Goal: Transaction & Acquisition: Purchase product/service

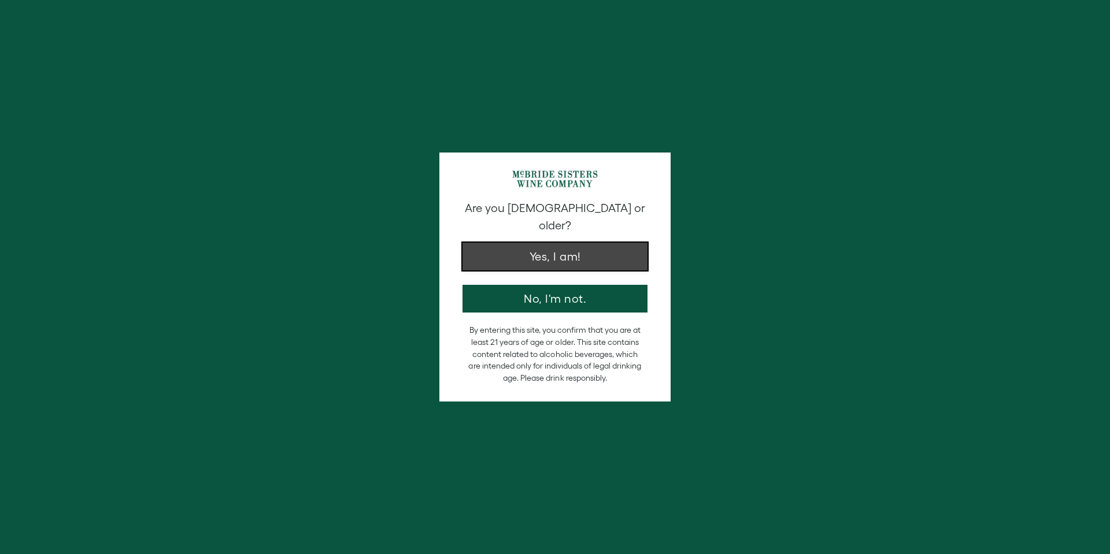
click at [560, 250] on button "Yes, I am!" at bounding box center [555, 257] width 185 height 28
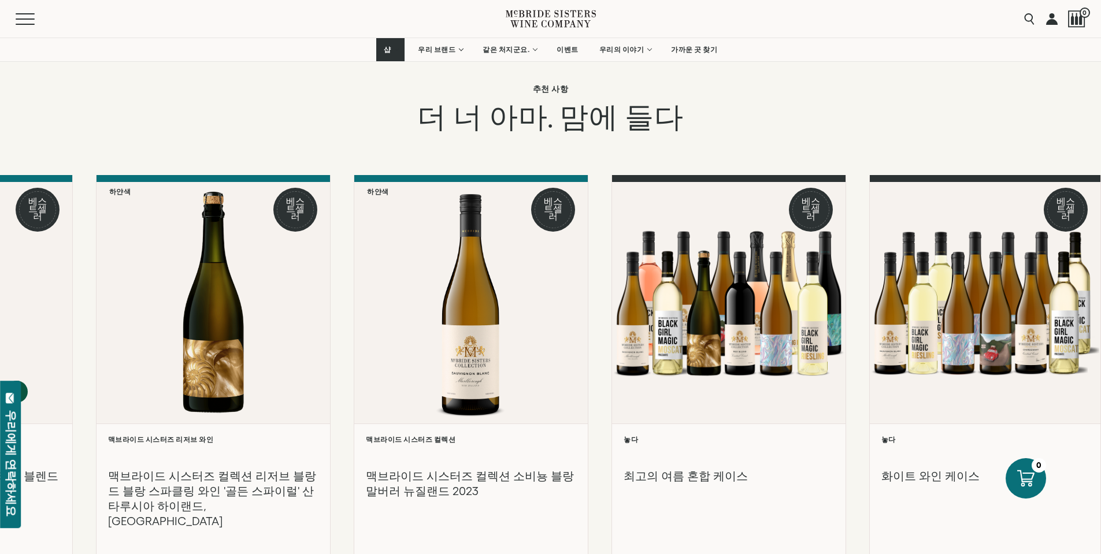
scroll to position [1677, 0]
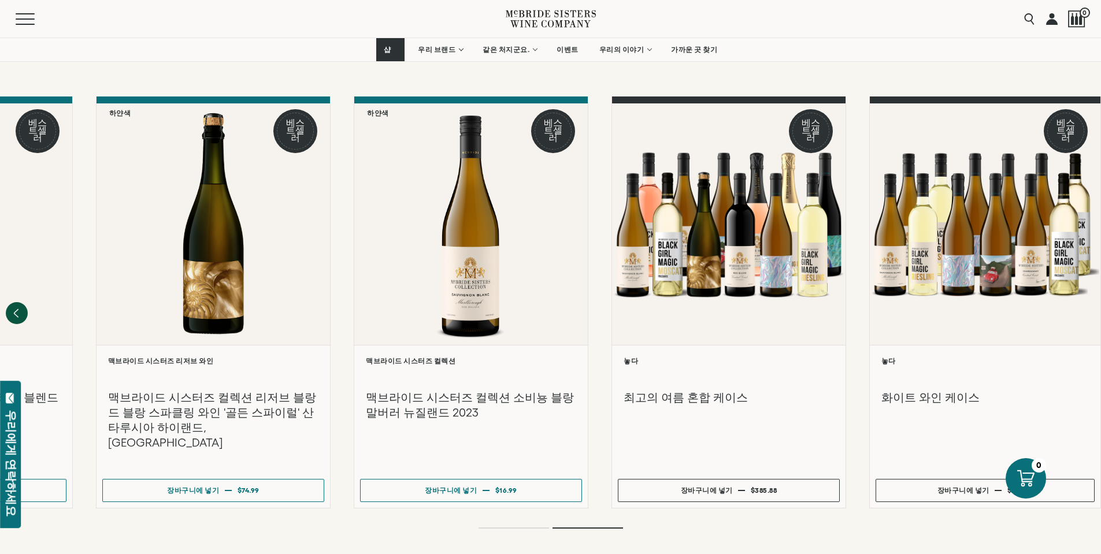
click at [536, 526] on ol at bounding box center [551, 528] width 463 height 5
click at [520, 526] on ol at bounding box center [551, 528] width 463 height 5
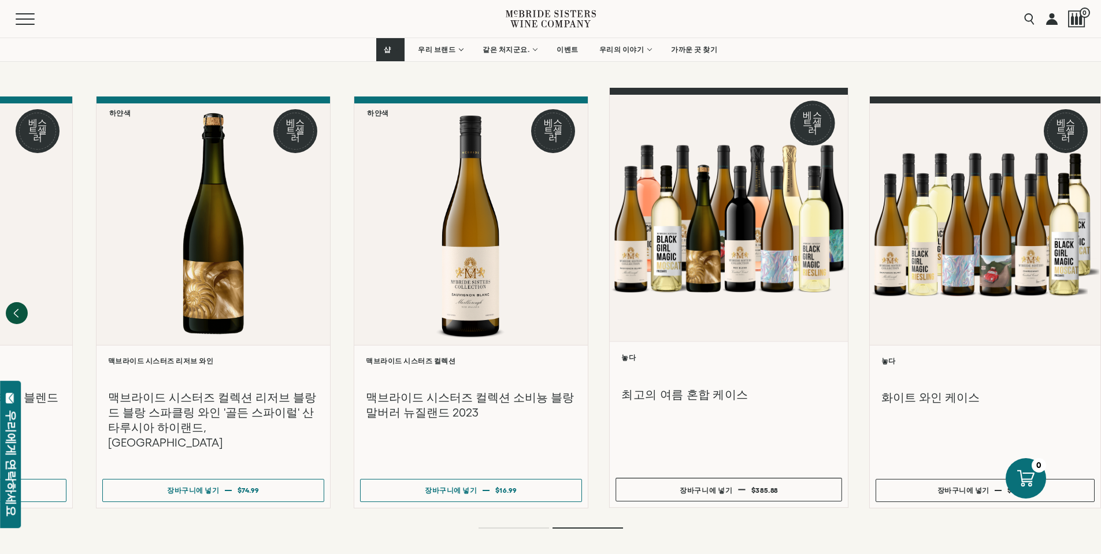
click at [749, 236] on div at bounding box center [729, 218] width 238 height 246
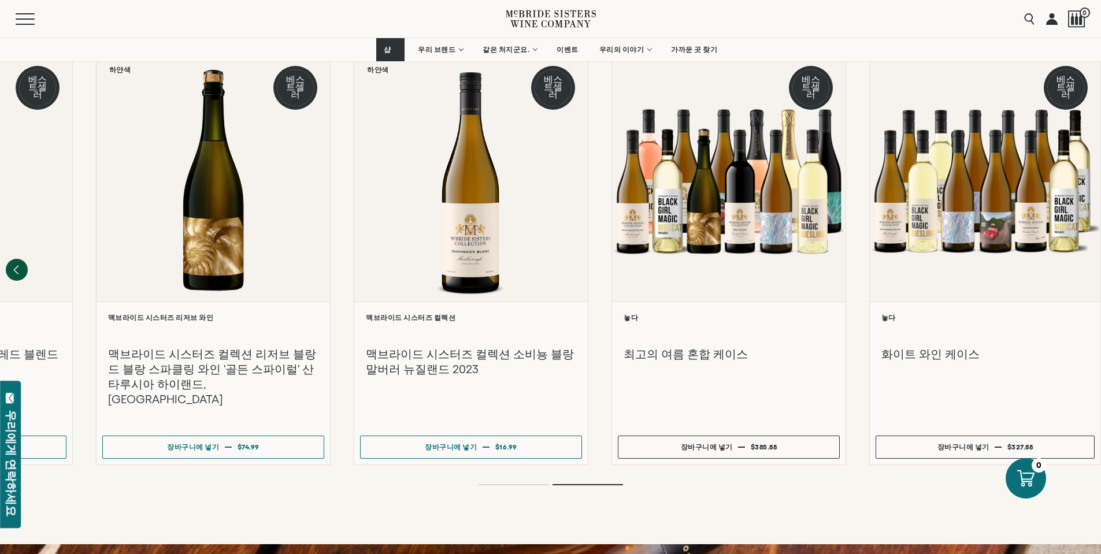
scroll to position [1388, 0]
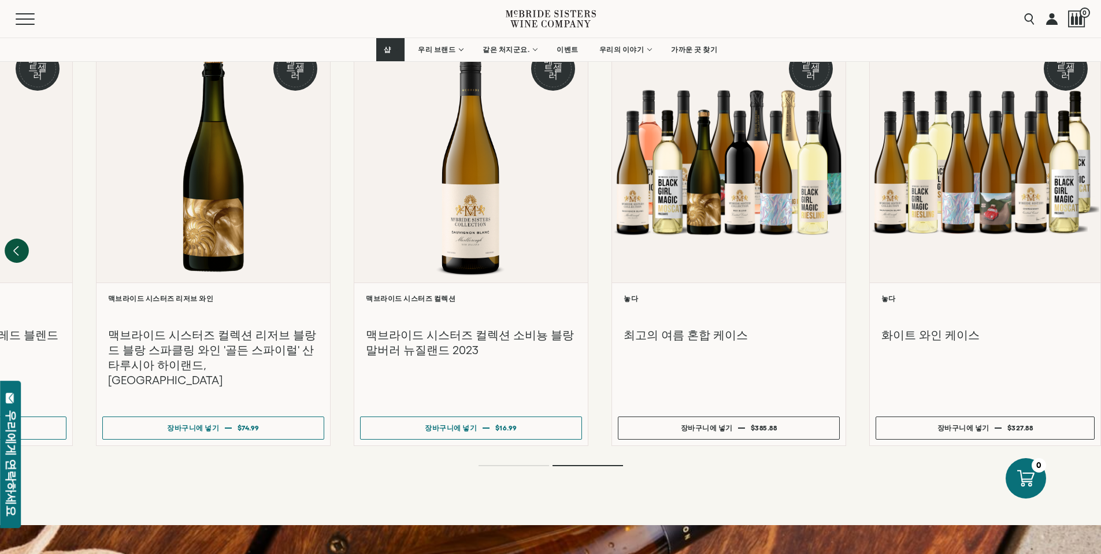
click at [14, 239] on icon "Previous" at bounding box center [17, 251] width 24 height 24
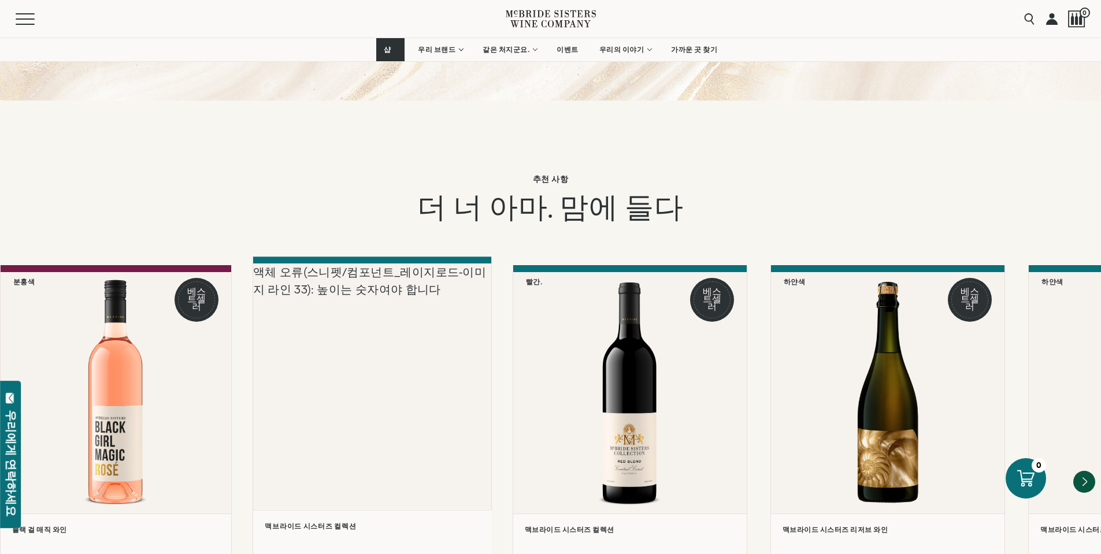
scroll to position [1272, 0]
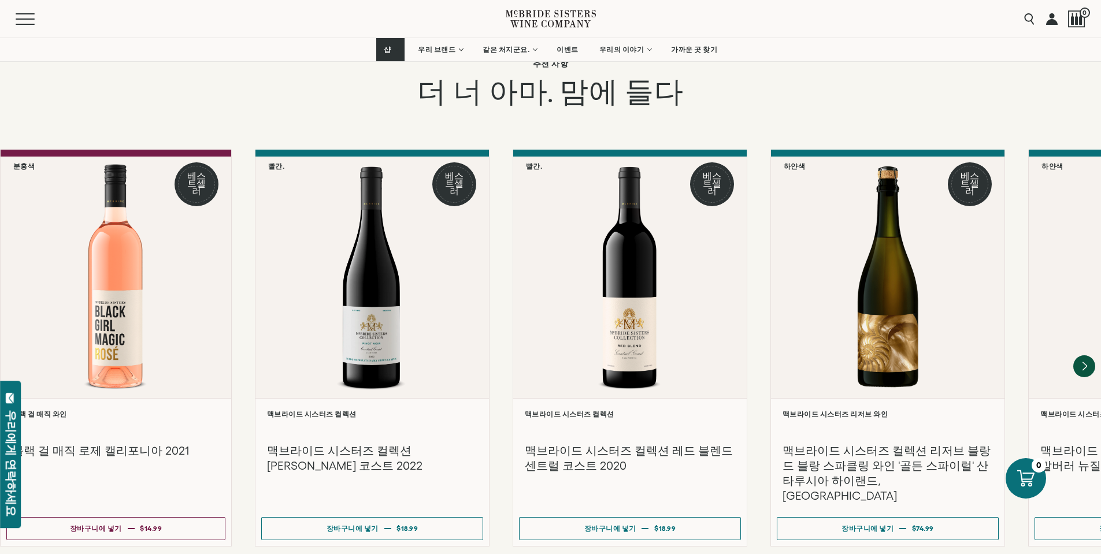
click at [1079, 354] on icon "Next" at bounding box center [1084, 366] width 24 height 24
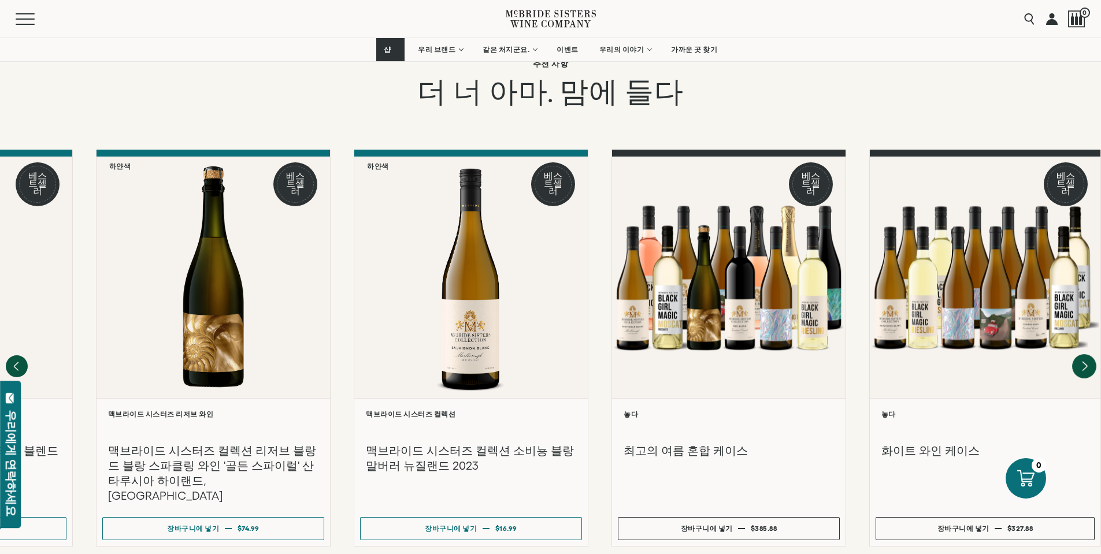
click at [1079, 312] on div at bounding box center [985, 278] width 231 height 242
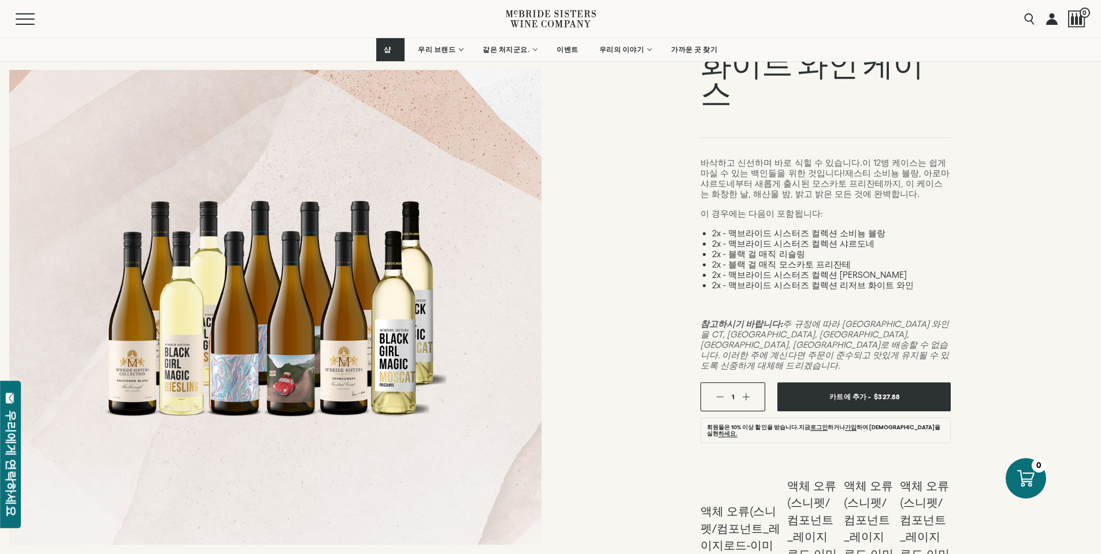
scroll to position [116, 0]
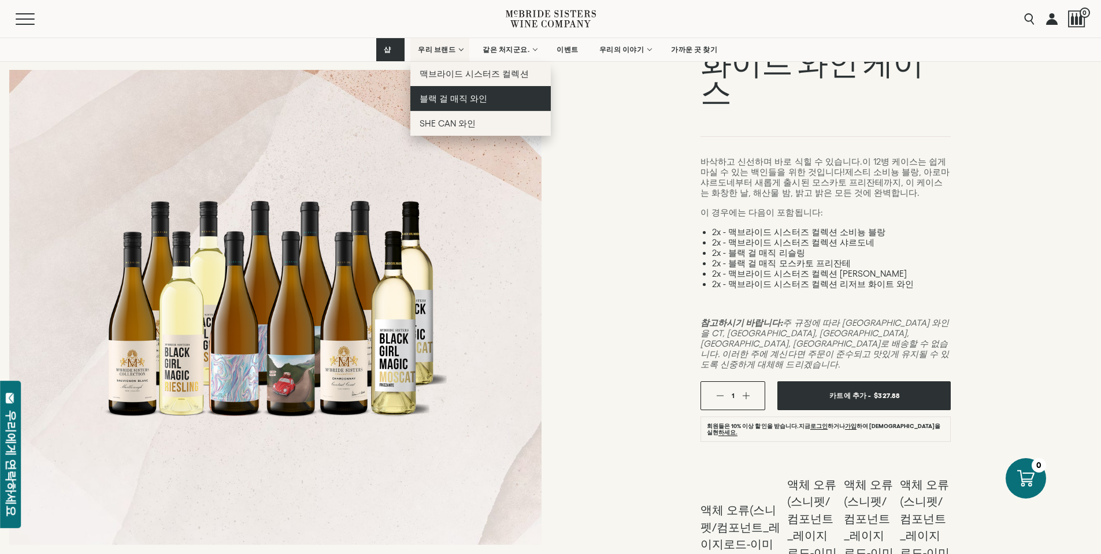
click at [450, 93] on link "블랙 걸 매직 와인" at bounding box center [480, 98] width 140 height 25
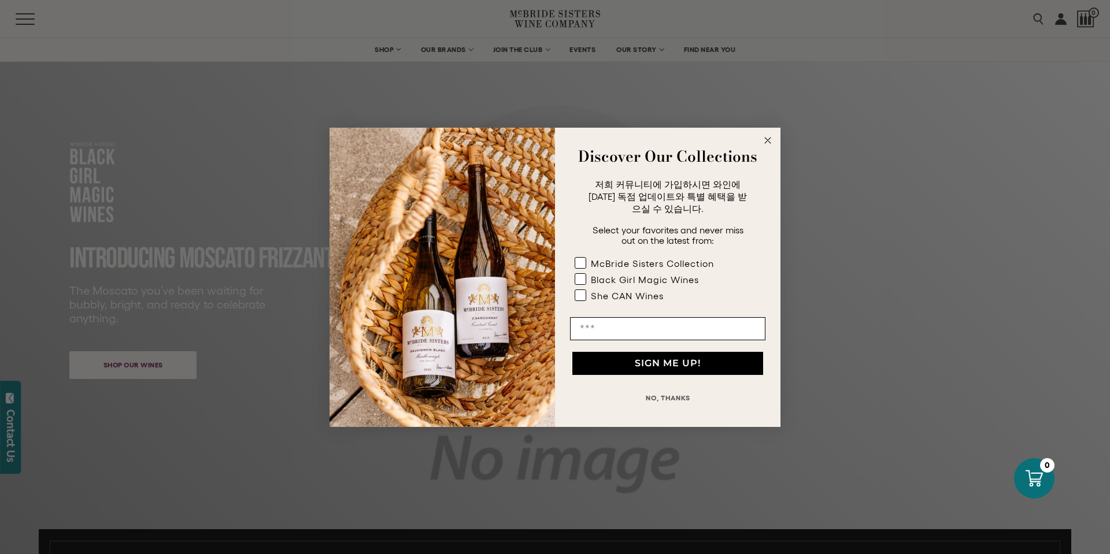
click at [666, 402] on button "NO, THANKS" at bounding box center [667, 398] width 195 height 23
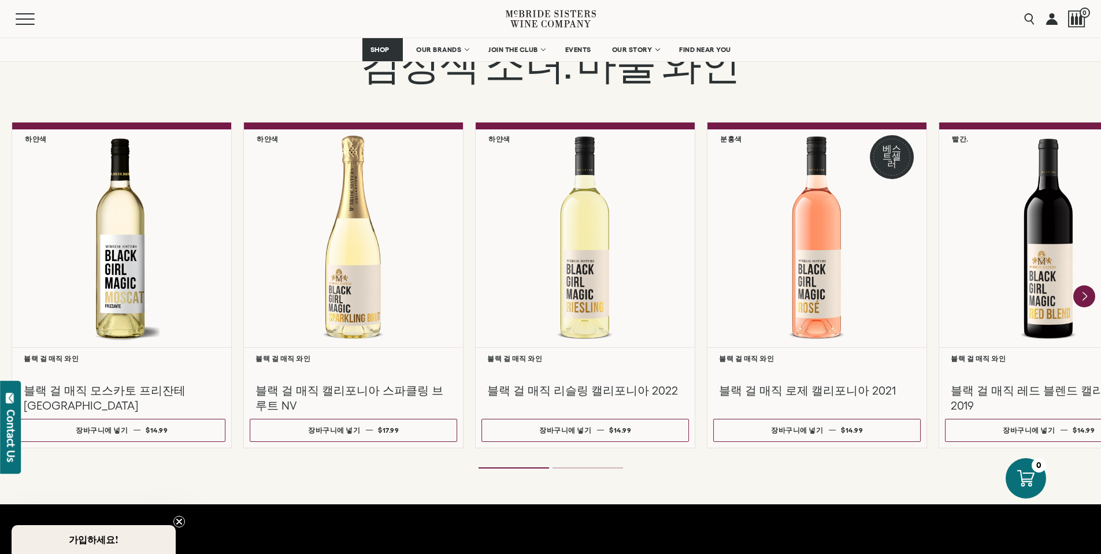
scroll to position [983, 0]
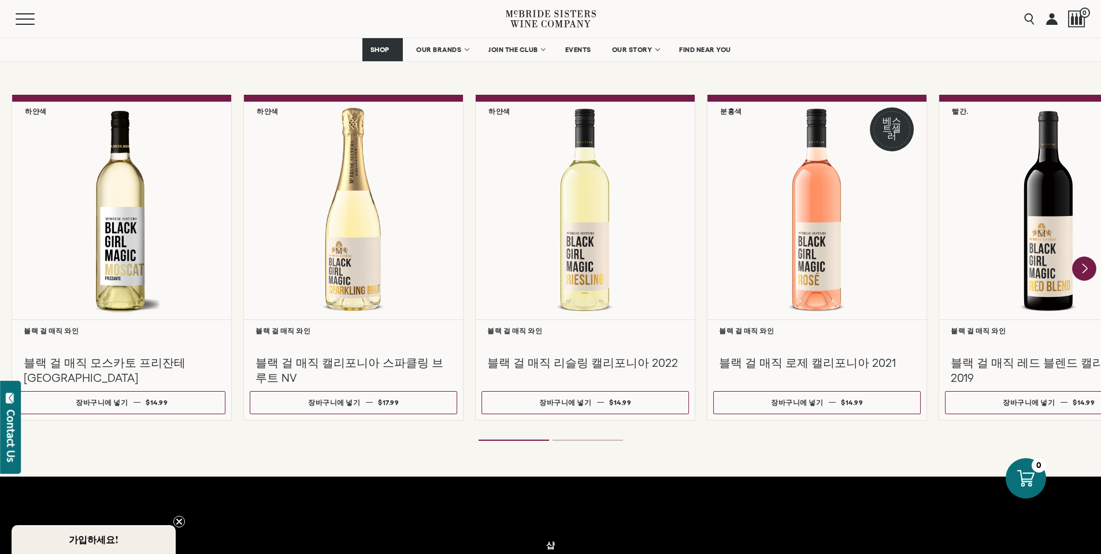
click at [1082, 259] on icon "Next" at bounding box center [1084, 269] width 24 height 24
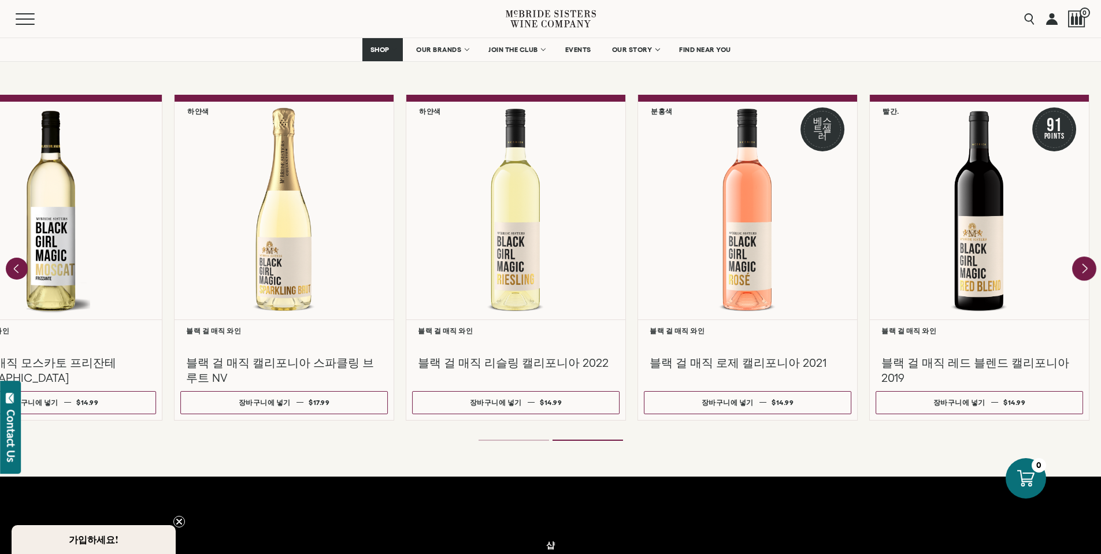
click at [0, 0] on div "액체 오류(스니펫/컴포넌트_레이지로드-이미지 라인 33): 높이는 숫자여야 합니다" at bounding box center [0, 0] width 0 height 0
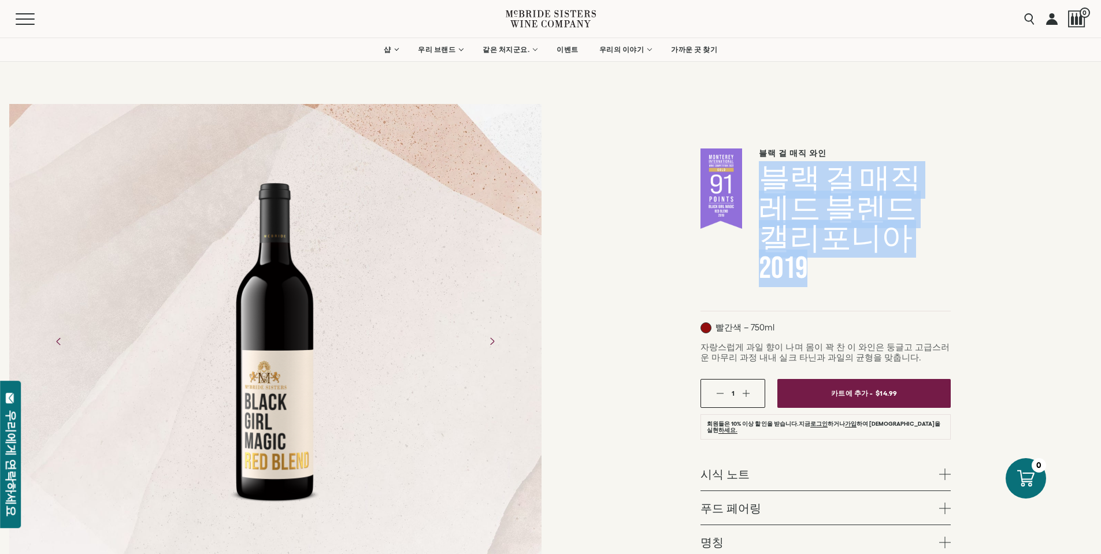
drag, startPoint x: 764, startPoint y: 179, endPoint x: 956, endPoint y: 234, distance: 199.5
click at [956, 234] on div "블랙 걸 매직 와인 블랙 걸 매직 레드 블렌드 캘리포니아 2019 빨간색 – 750ml 1" at bounding box center [826, 437] width 551 height 685
click at [295, 417] on div at bounding box center [276, 341] width 120 height 347
click at [492, 342] on icon "Next" at bounding box center [492, 341] width 20 height 20
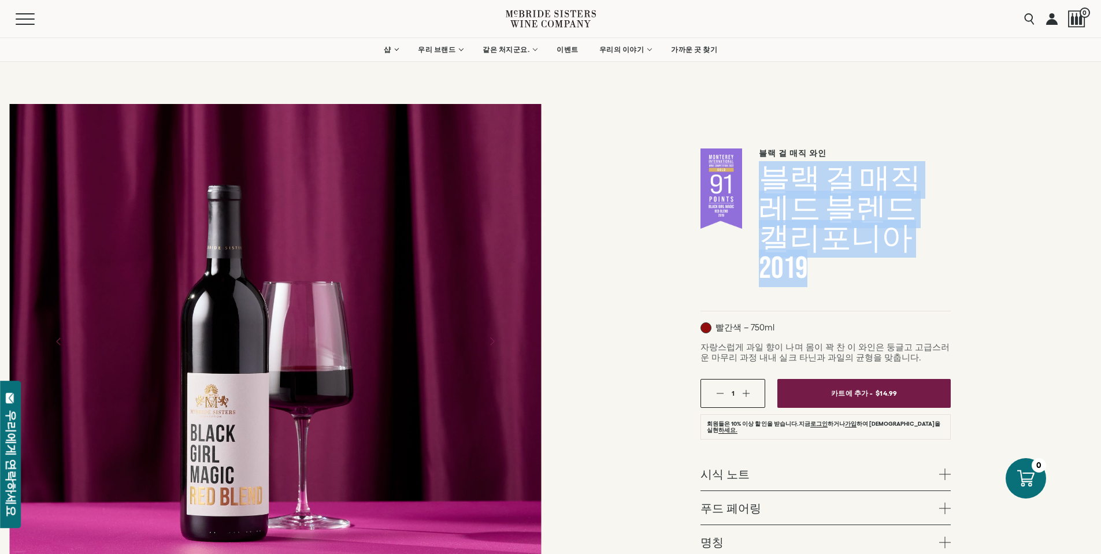
click at [492, 342] on icon "Next" at bounding box center [492, 341] width 20 height 20
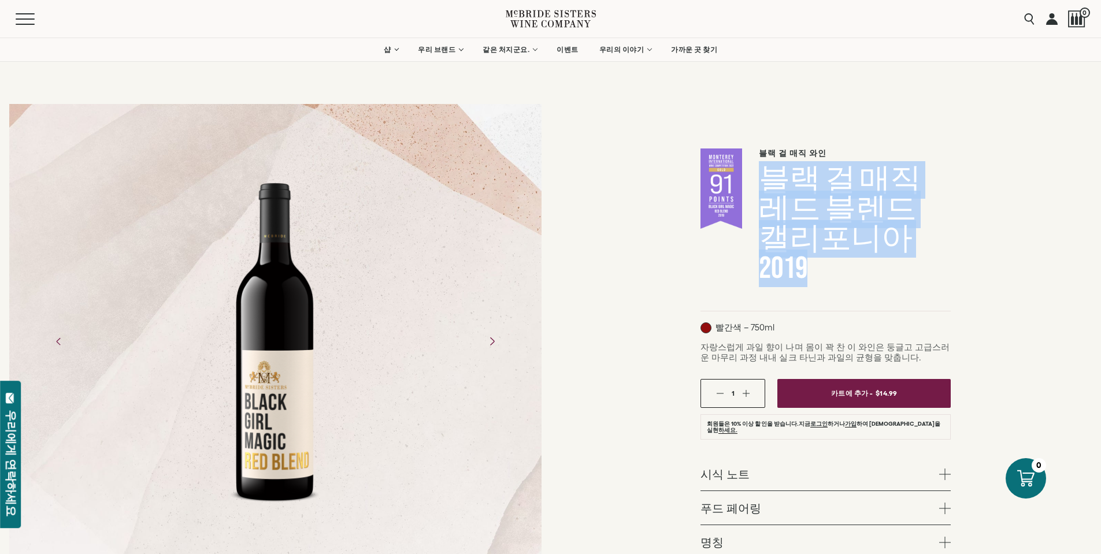
click at [492, 342] on icon "Next" at bounding box center [492, 341] width 20 height 20
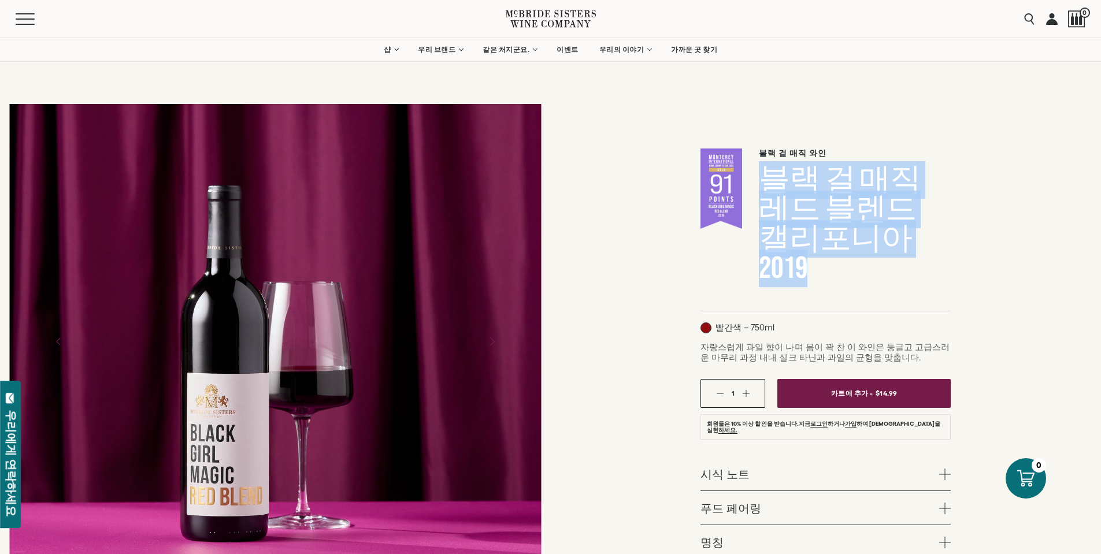
click at [492, 342] on icon "Next" at bounding box center [492, 341] width 20 height 20
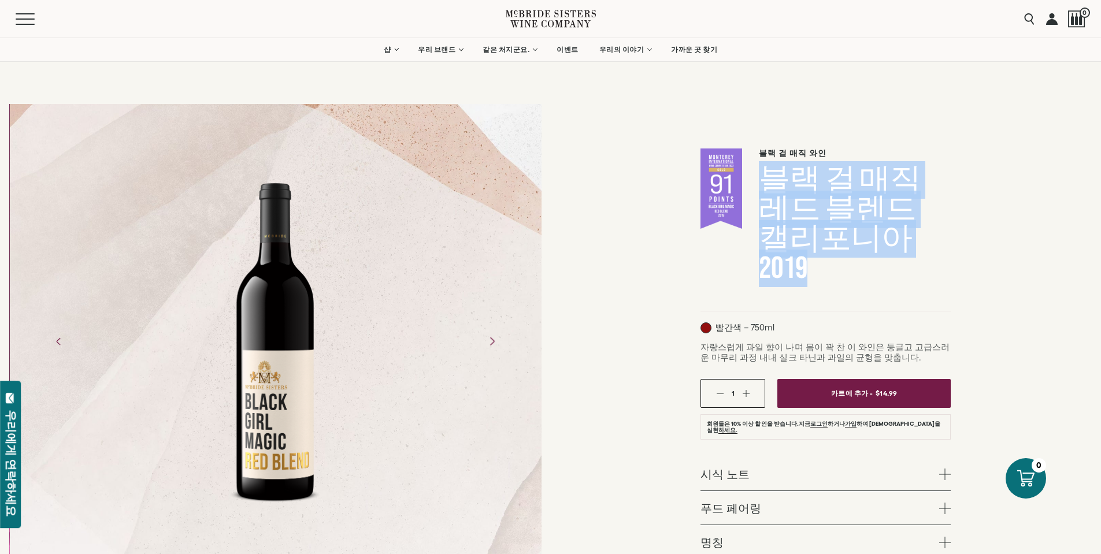
click at [492, 342] on icon "Next" at bounding box center [492, 341] width 20 height 20
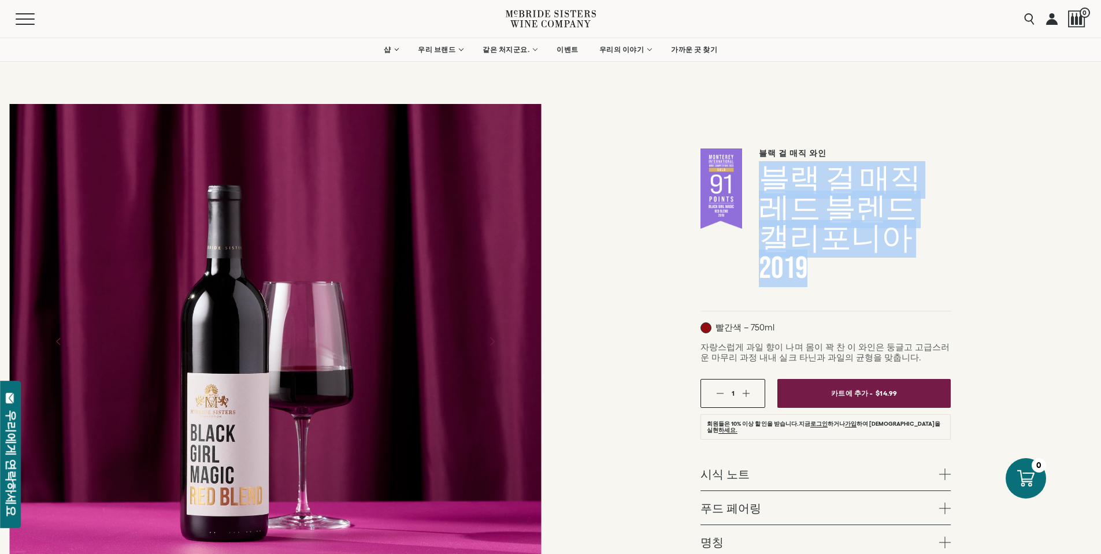
click at [492, 342] on icon "Next" at bounding box center [492, 341] width 20 height 20
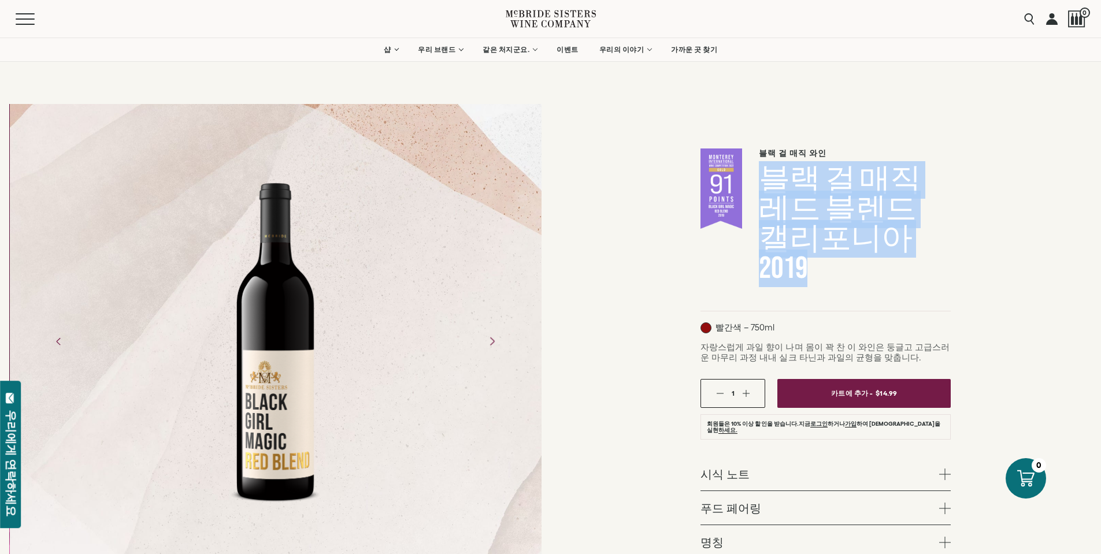
click at [492, 342] on icon "Next" at bounding box center [492, 341] width 20 height 20
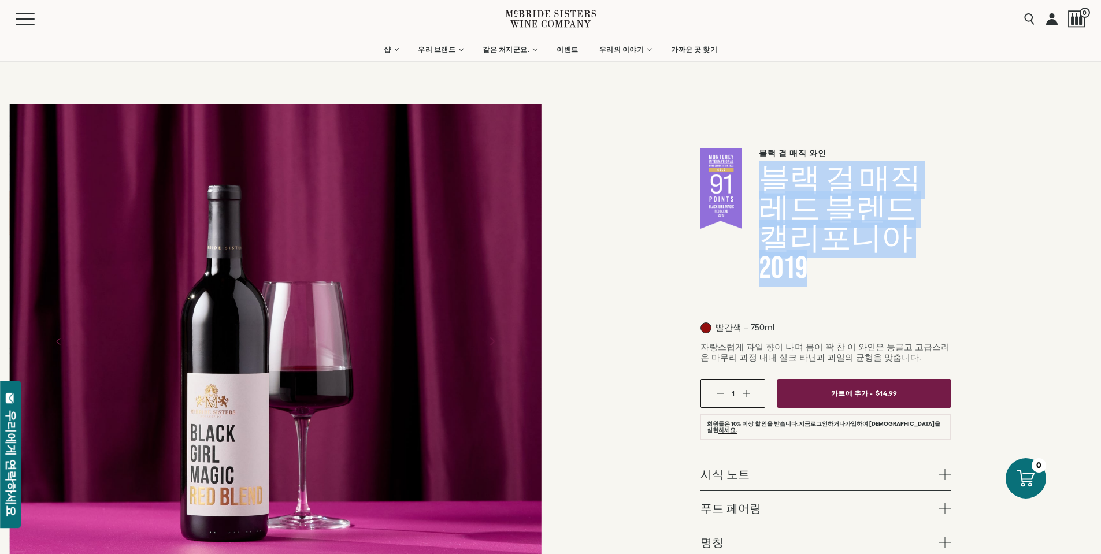
click at [492, 342] on icon "Next" at bounding box center [492, 341] width 20 height 20
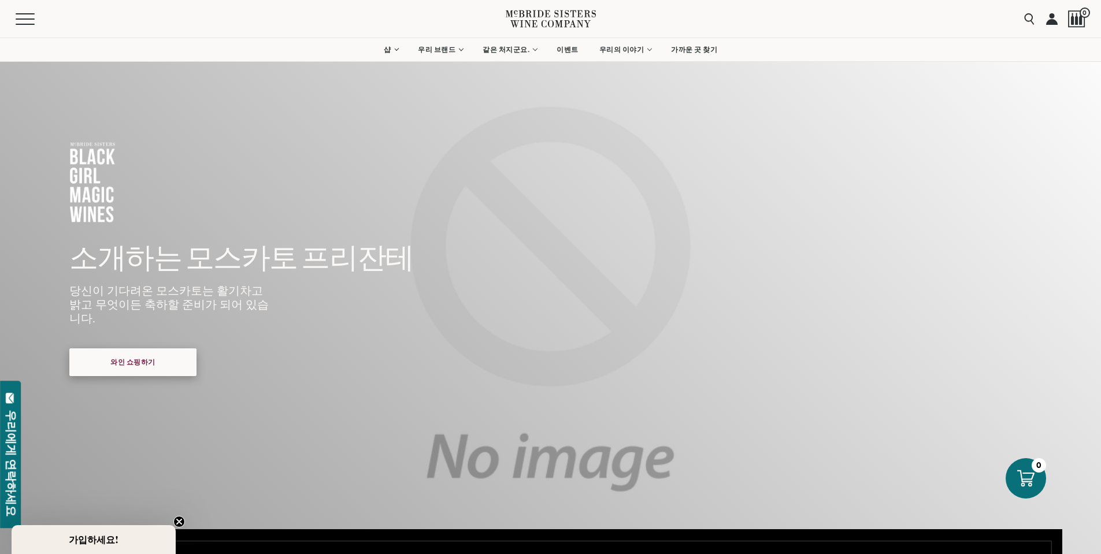
click at [147, 358] on font "와인 쇼핑하기" at bounding box center [132, 362] width 45 height 8
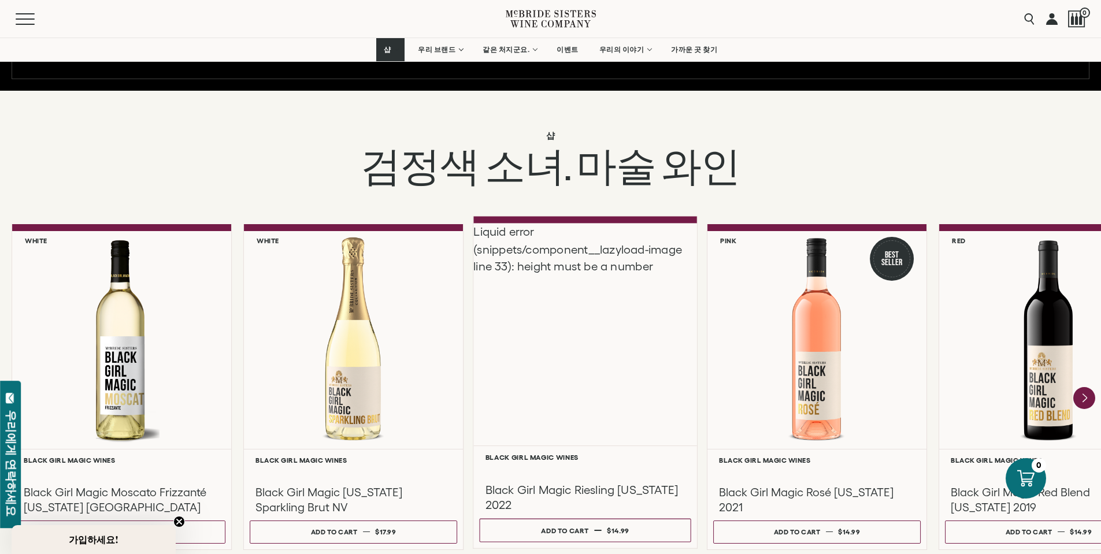
scroll to position [870, 0]
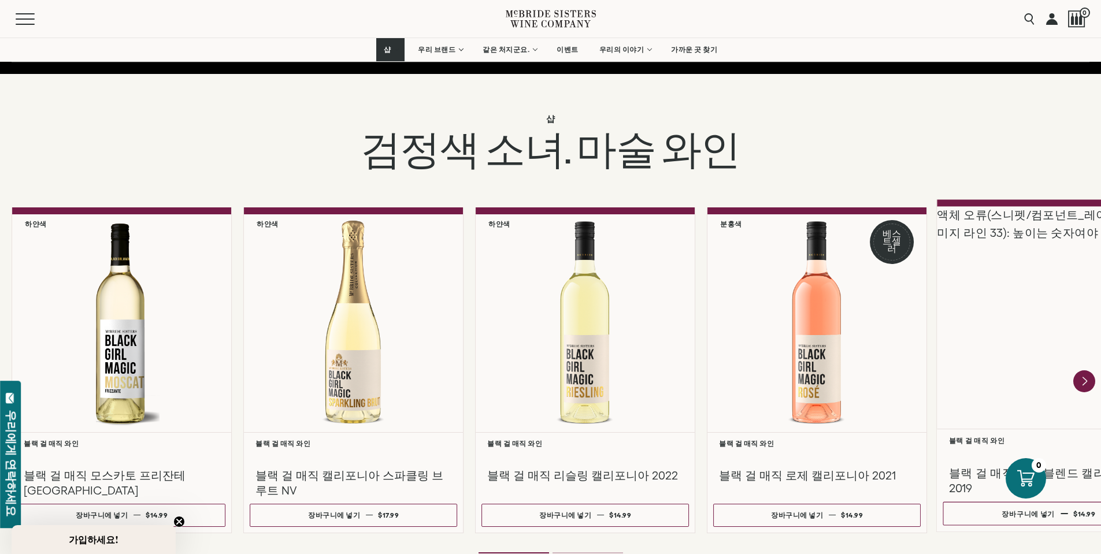
click at [1005, 350] on div "액체 오류(스니펫/컴포넌트_레이지로드-이미지 라인 33): 높이는 숫자여야 합니다" at bounding box center [1049, 317] width 224 height 223
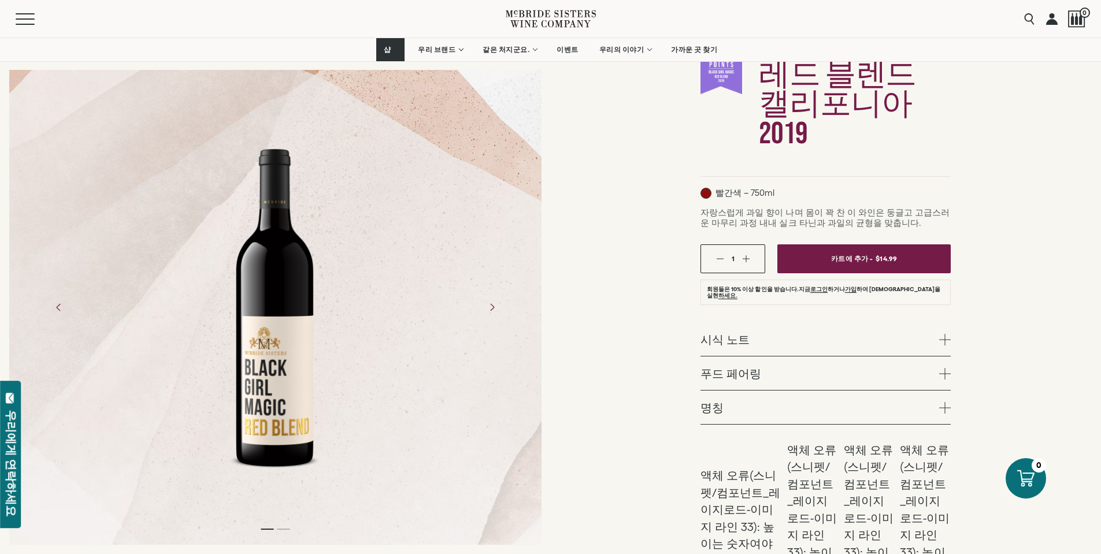
scroll to position [173, 0]
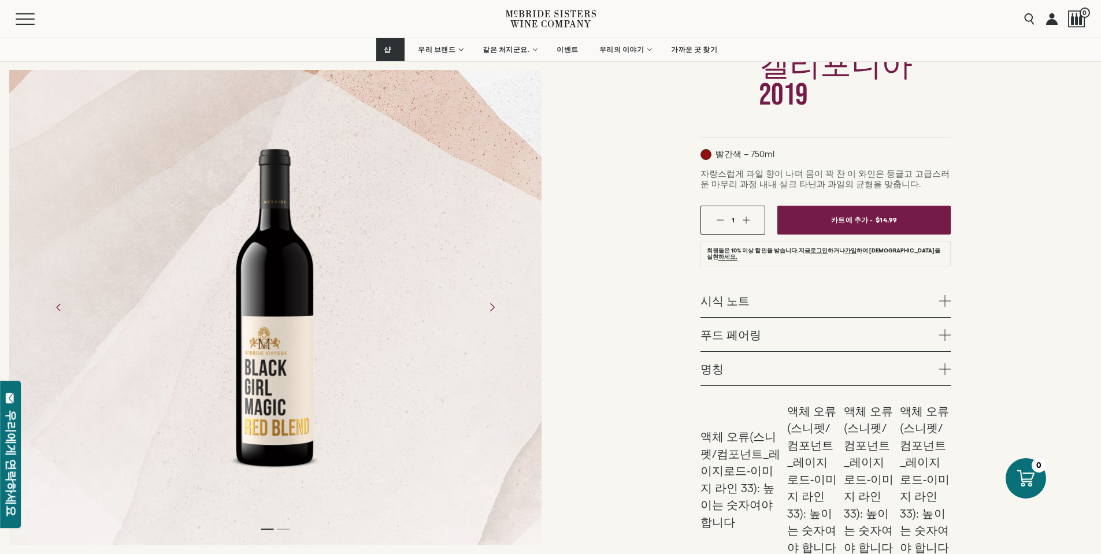
click at [493, 309] on icon "Next" at bounding box center [492, 308] width 4 height 8
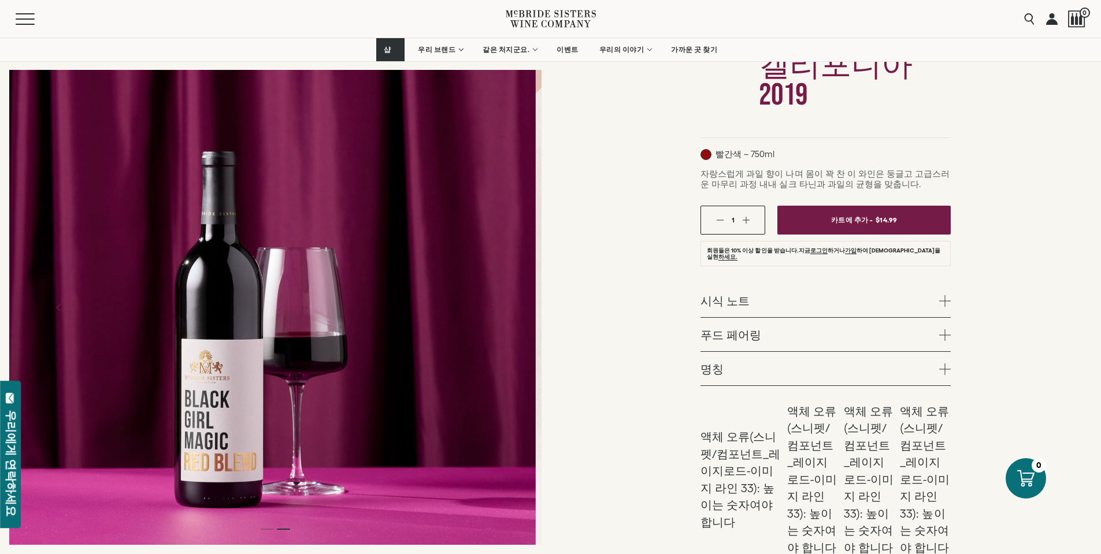
click at [464, 456] on div at bounding box center [269, 307] width 532 height 475
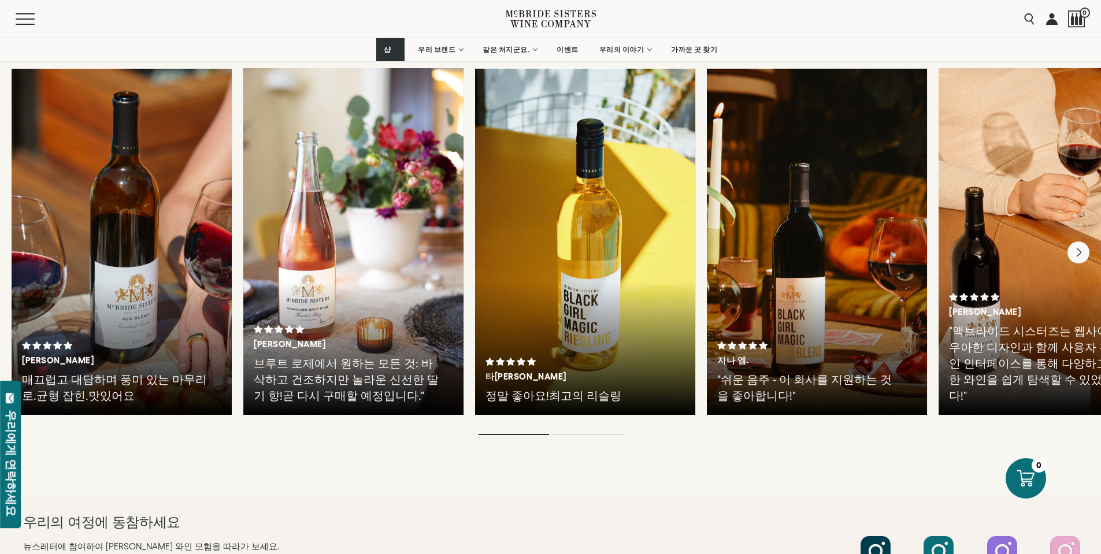
scroll to position [2660, 0]
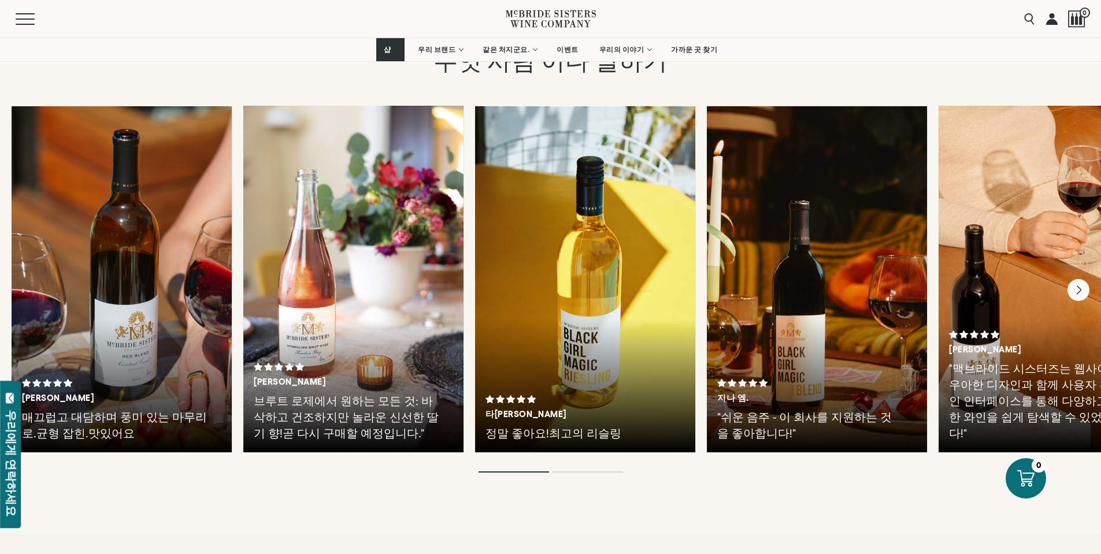
click at [834, 409] on p ""쉬운 음주 - 이 회사를 지원하는 것을 좋아합니다!"" at bounding box center [810, 425] width 186 height 32
click at [812, 379] on div "지나 엠." at bounding box center [816, 391] width 199 height 24
click at [789, 409] on p ""쉬운 음주 - 이 회사를 지원하는 것을 좋아합니다!"" at bounding box center [810, 425] width 186 height 32
click at [756, 409] on p ""쉬운 음주 - 이 회사를 지원하는 것을 좋아합니다!"" at bounding box center [810, 425] width 186 height 32
click at [885, 411] on font ""쉬운 음주 - 이 회사를 지원하는 것을 좋아합니다!"" at bounding box center [804, 425] width 175 height 29
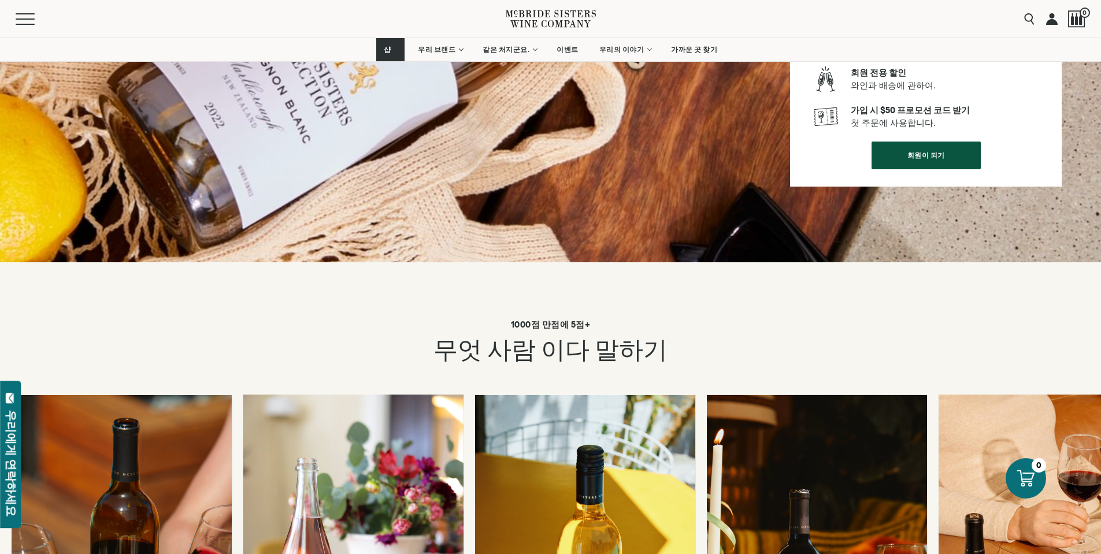
scroll to position [2602, 0]
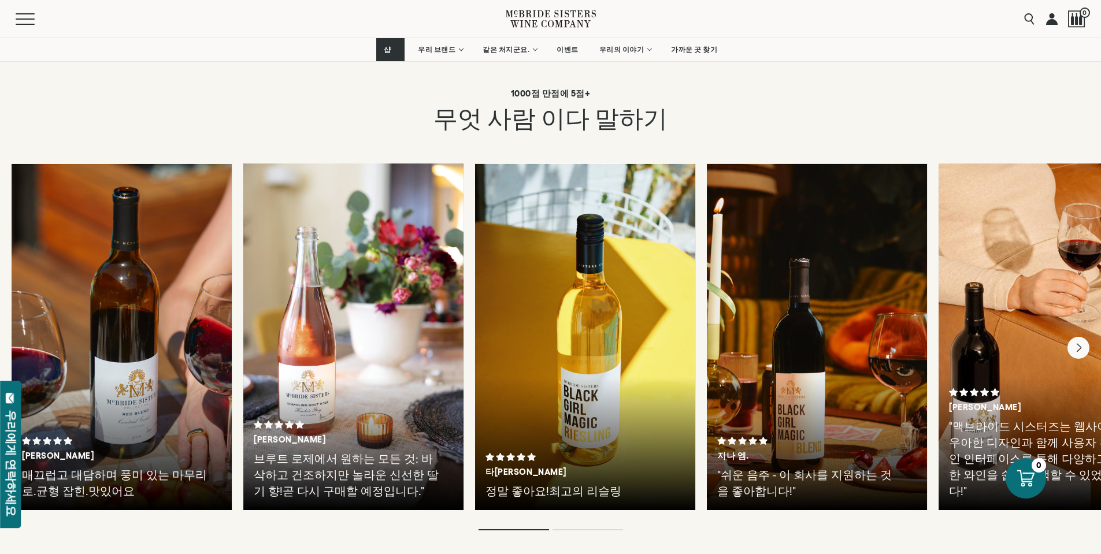
click at [901, 164] on div at bounding box center [817, 337] width 220 height 347
click at [805, 171] on div at bounding box center [817, 337] width 220 height 347
click at [786, 469] on font ""쉬운 음주 - 이 회사를 지원하는 것을 좋아합니다!"" at bounding box center [804, 483] width 175 height 29
click at [779, 467] on p ""쉬운 음주 - 이 회사를 지원하는 것을 좋아합니다!"" at bounding box center [810, 483] width 186 height 32
